Goal: Obtain resource: Download file/media

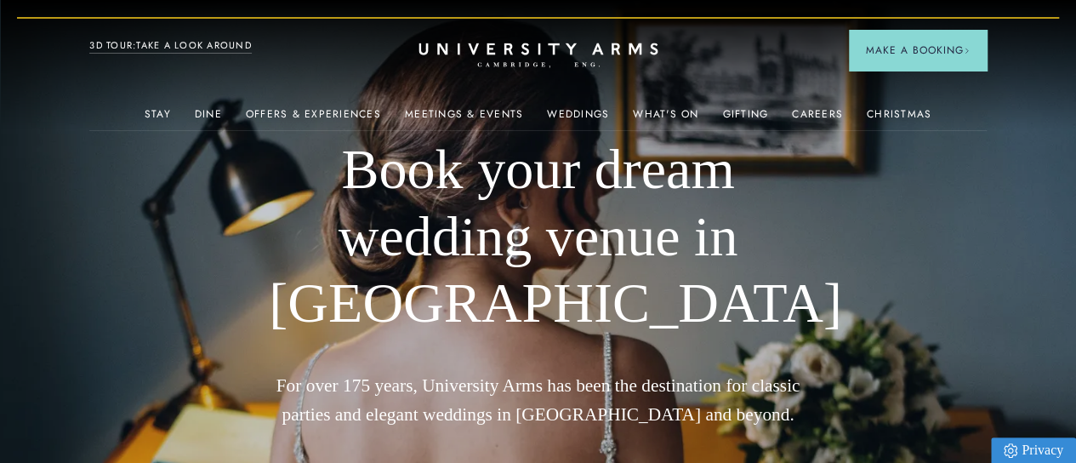
click at [492, 52] on icon at bounding box center [538, 49] width 239 height 12
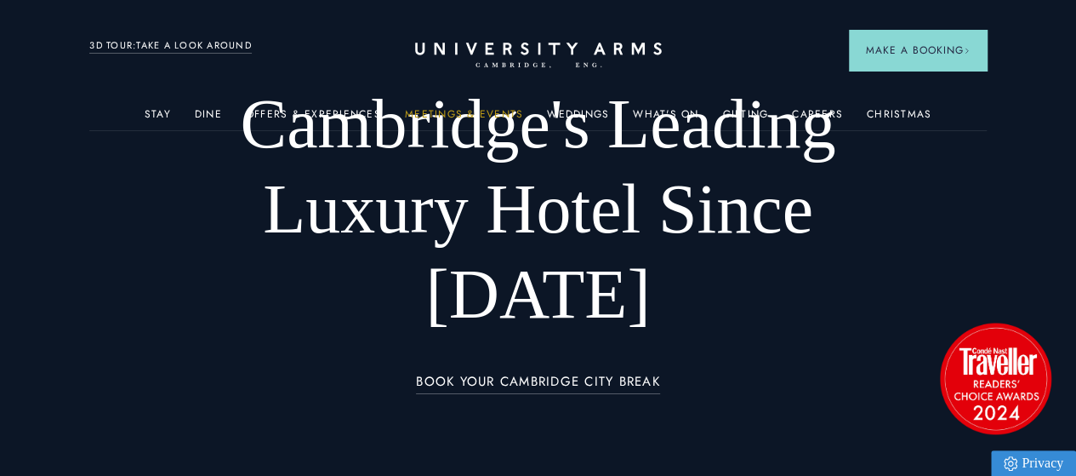
click at [483, 117] on link "Meetings & Events" at bounding box center [464, 119] width 118 height 22
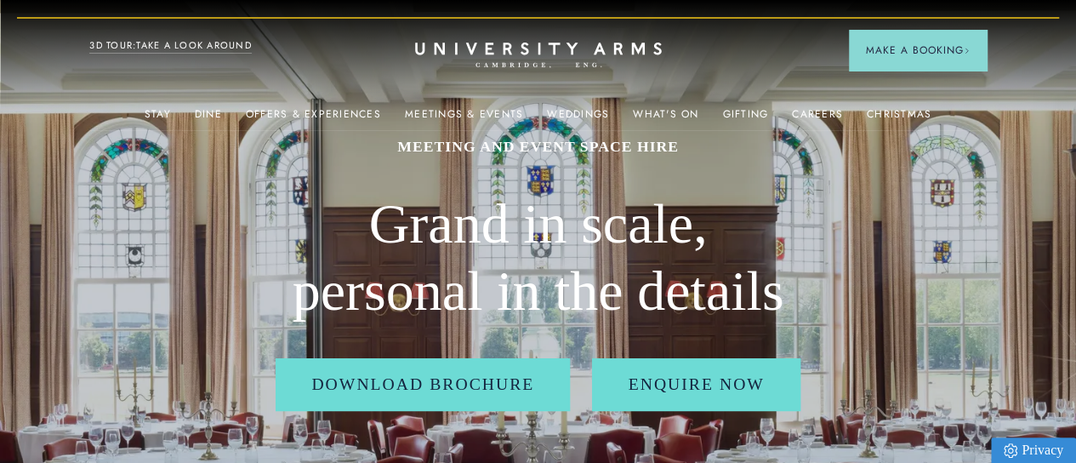
click at [785, 186] on div "MEETING AND EVENT SPACE HIRE Grand in scale, personal in the details Download B…" at bounding box center [538, 273] width 539 height 547
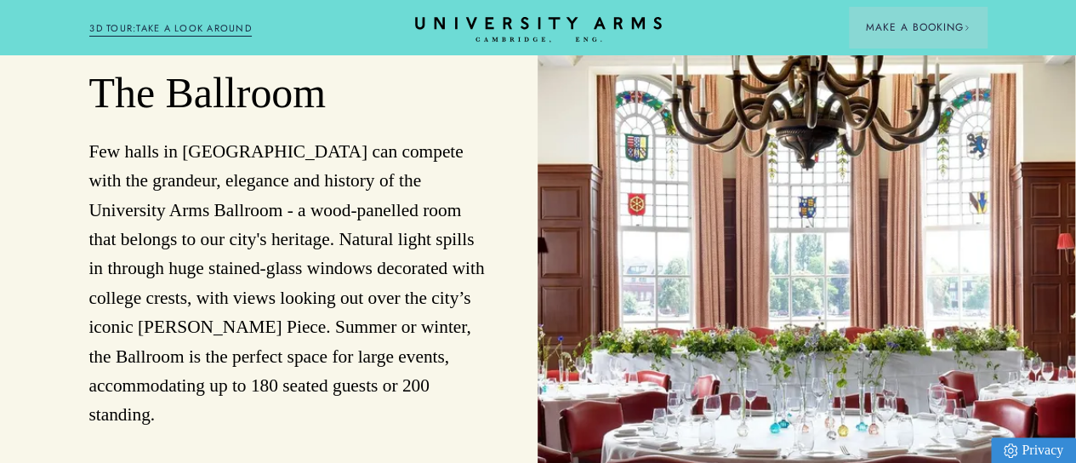
scroll to position [1334, 12]
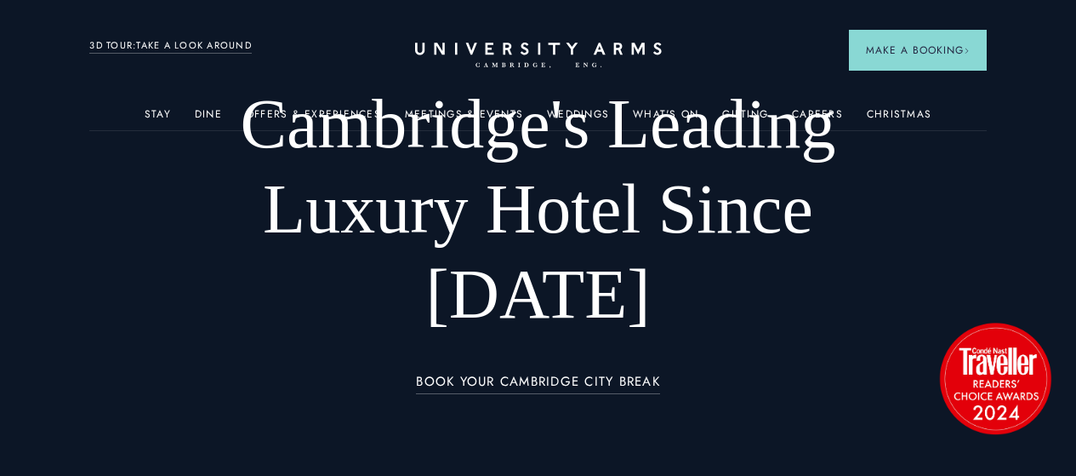
click at [587, 121] on link "Weddings" at bounding box center [578, 119] width 62 height 22
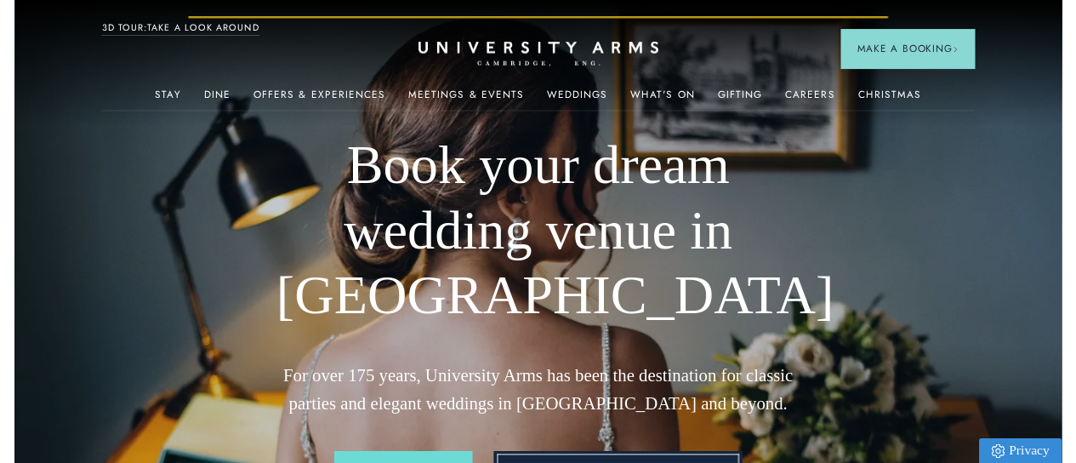
scroll to position [283, 0]
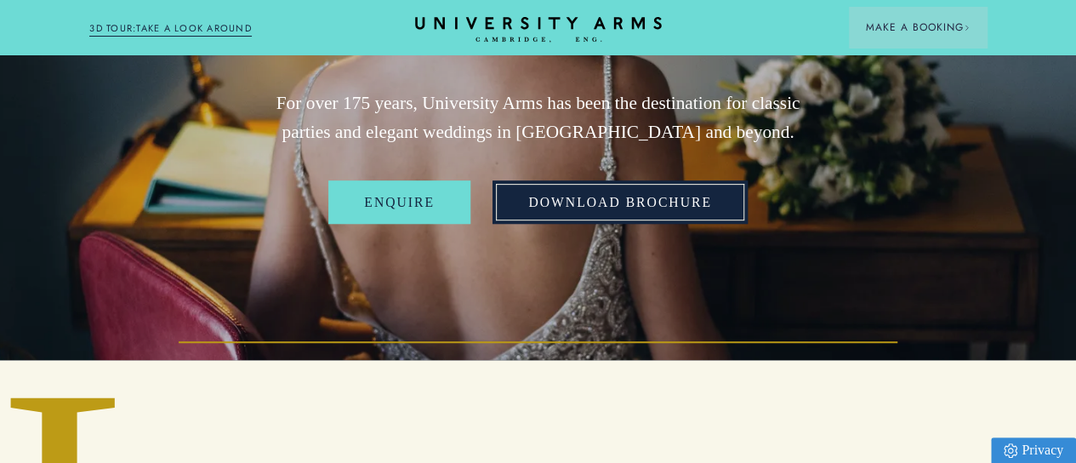
click at [640, 224] on link "Download Brochure" at bounding box center [620, 201] width 255 height 43
